Goal: Navigation & Orientation: Go to known website

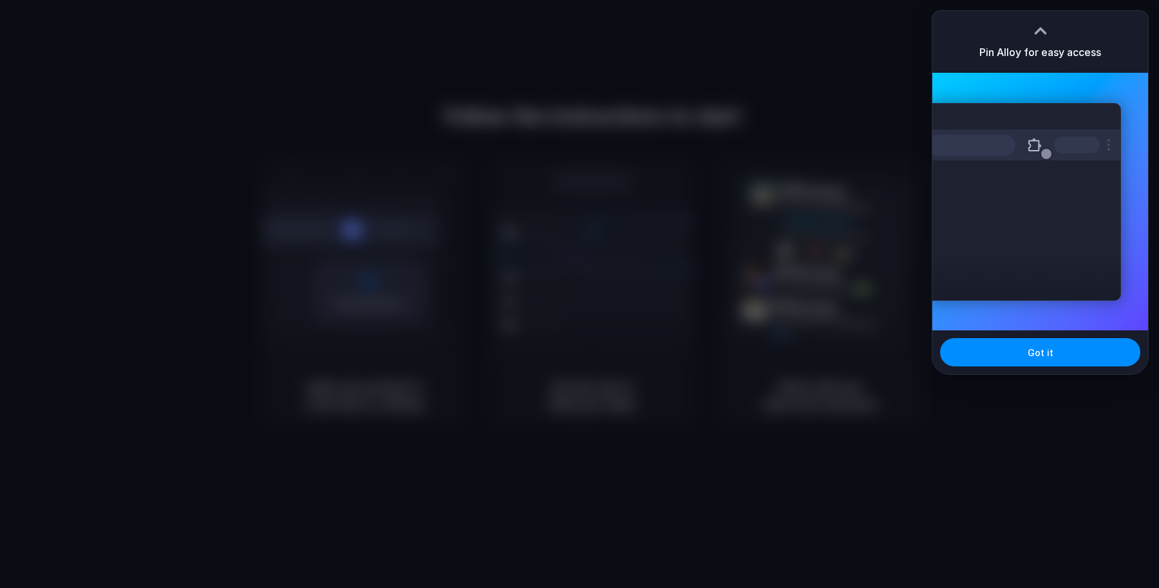
click at [580, 263] on div at bounding box center [579, 294] width 1159 height 588
